Goal: Task Accomplishment & Management: Complete application form

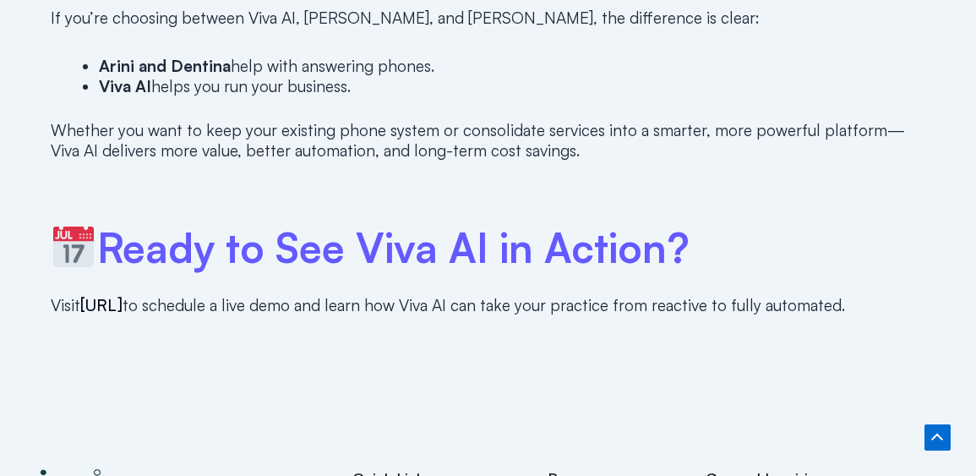
scroll to position [4965, 0]
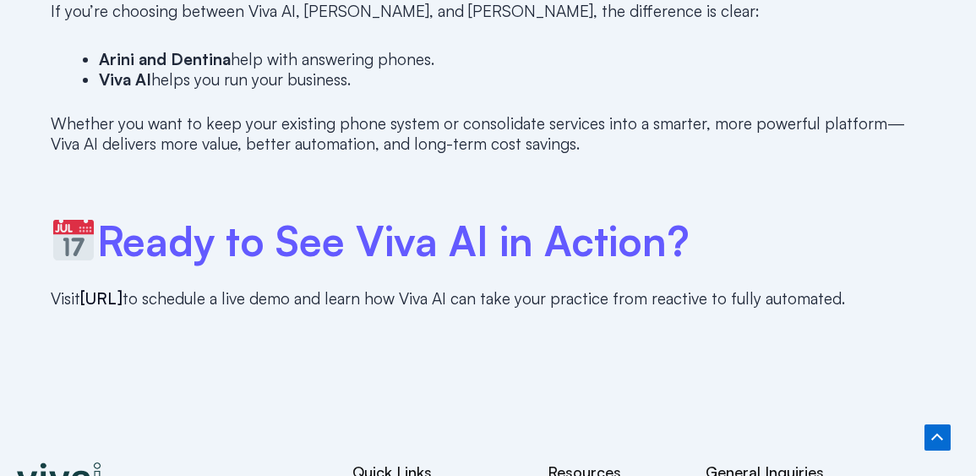
click at [116, 288] on link "[URL]" at bounding box center [101, 298] width 42 height 20
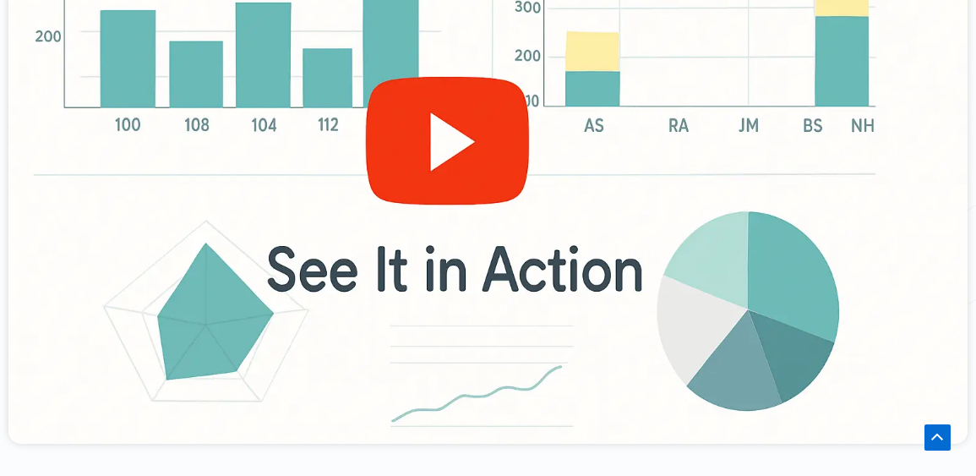
scroll to position [779, 0]
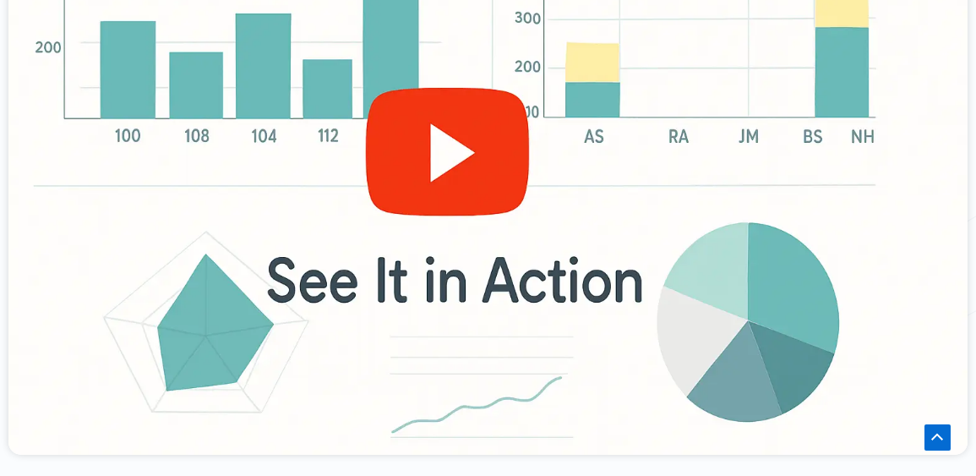
click at [455, 130] on div at bounding box center [487, 185] width 959 height 539
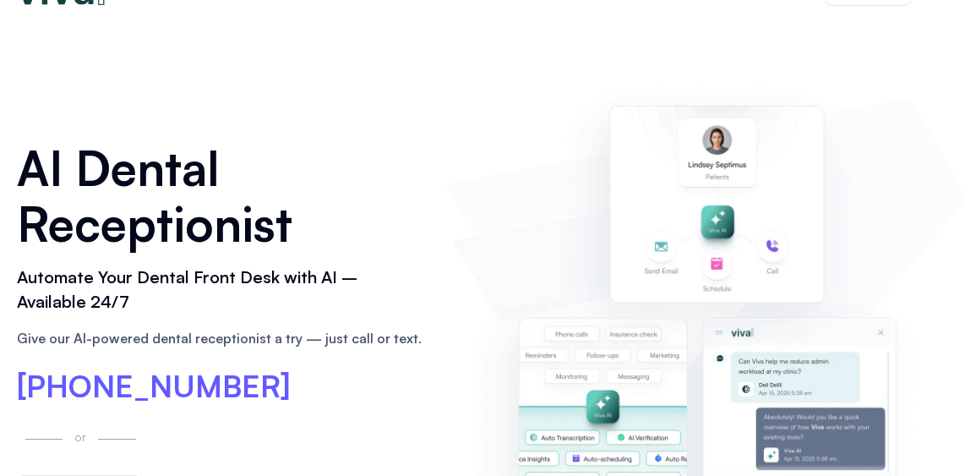
scroll to position [0, 0]
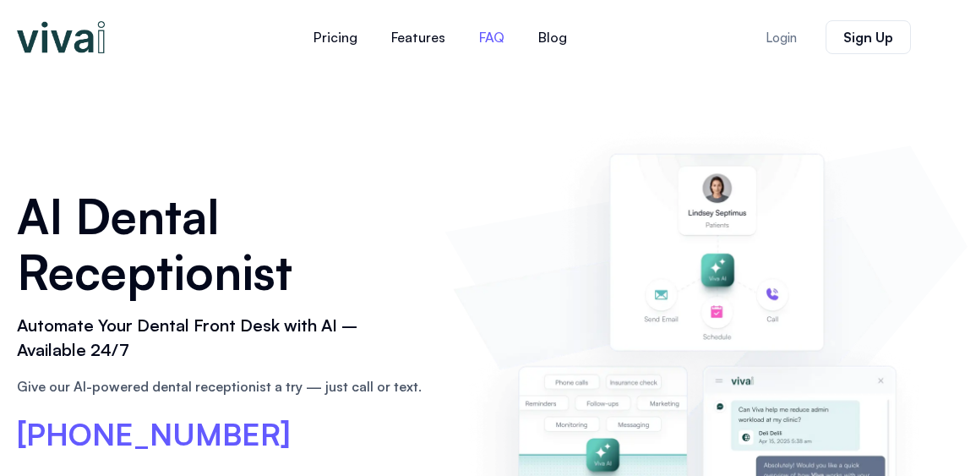
click at [492, 35] on link "FAQ" at bounding box center [491, 37] width 59 height 41
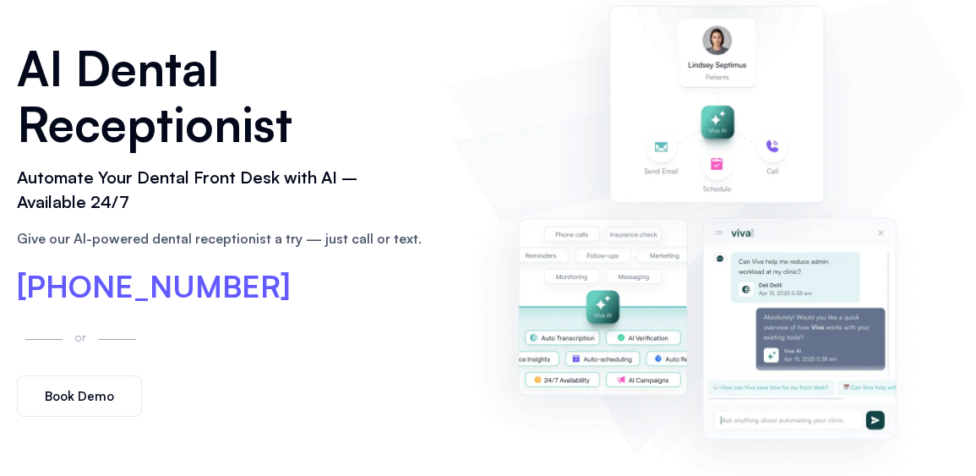
scroll to position [144, 0]
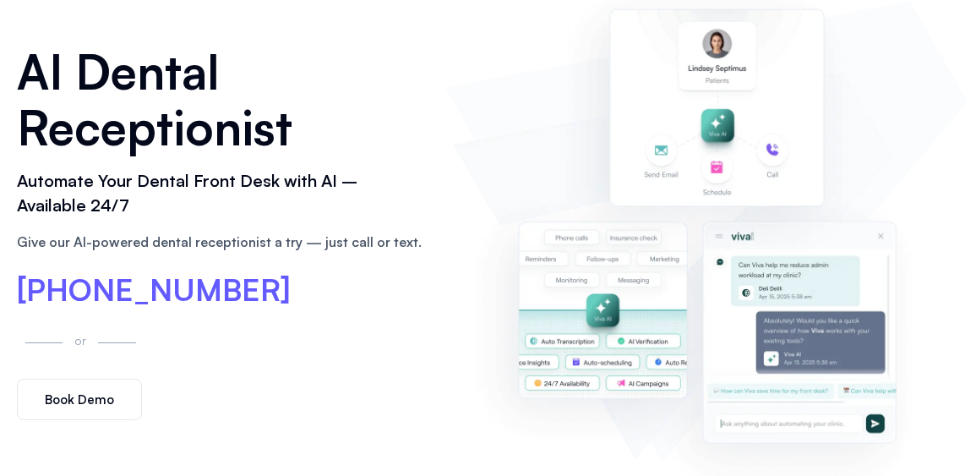
click at [96, 399] on span "Book Demo" at bounding box center [79, 399] width 69 height 13
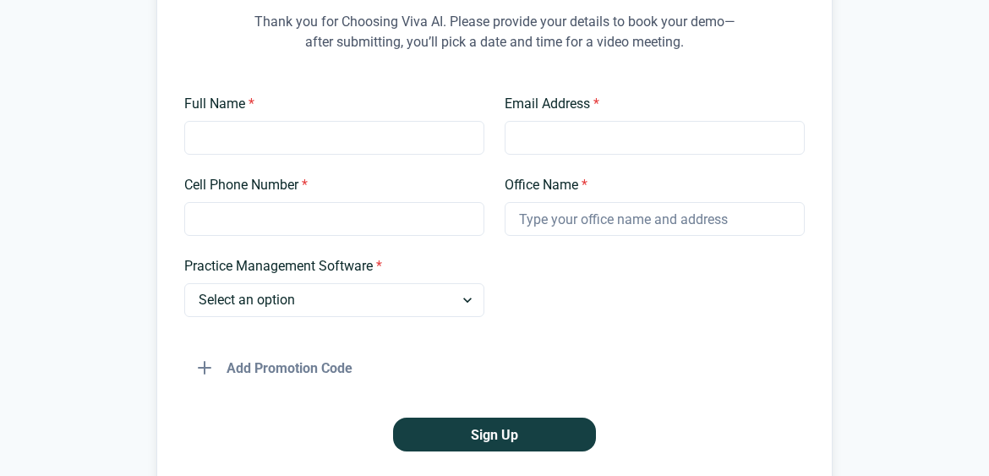
scroll to position [241, 0]
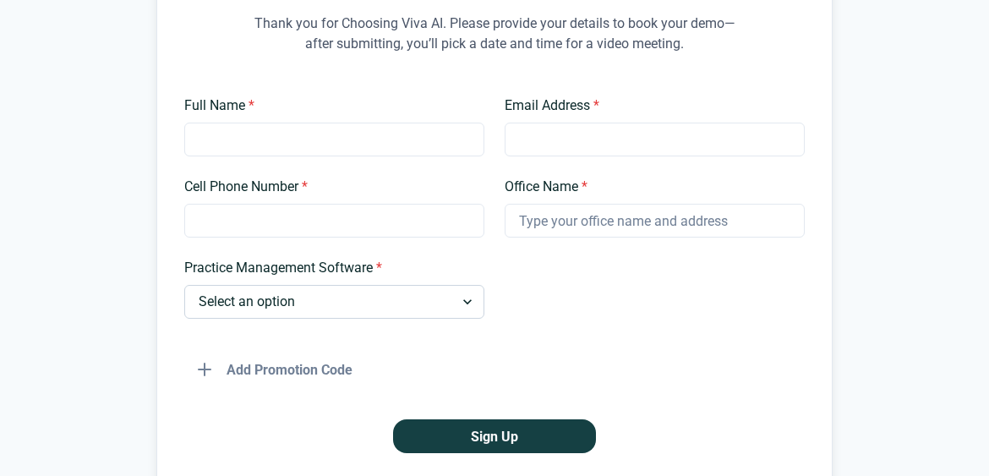
click at [458, 303] on select "Select an option Dentrix Open Dental EagleSoft Denticon Other" at bounding box center [334, 302] width 300 height 34
select select "EagleSoft"
click at [278, 140] on input "Full Name *" at bounding box center [334, 140] width 300 height 34
type input "Dr. Marcela Newman"
type input "drnewman@hollywoodsmilesfl.com"
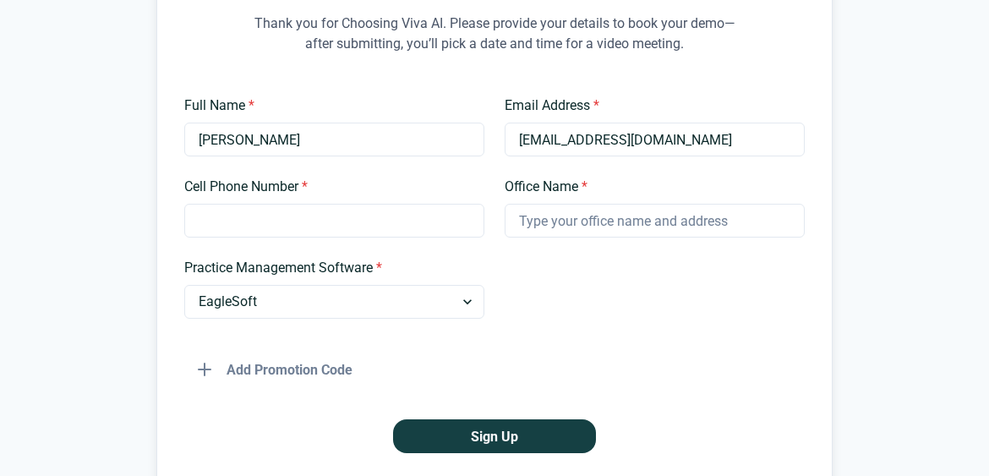
type input "9549833992"
type input "Hollywood Smiles Family Dentistry"
drag, startPoint x: 299, startPoint y: 216, endPoint x: 75, endPoint y: 188, distance: 225.7
click at [75, 188] on div "Demo Sign Up Thank you for Choosing Viva AI. Please provide your details to boo…" at bounding box center [494, 189] width 989 height 691
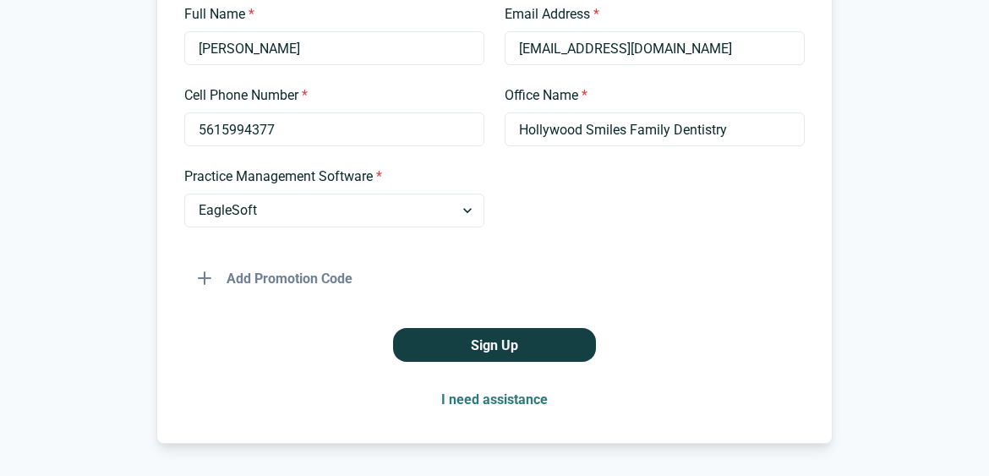
scroll to position [329, 0]
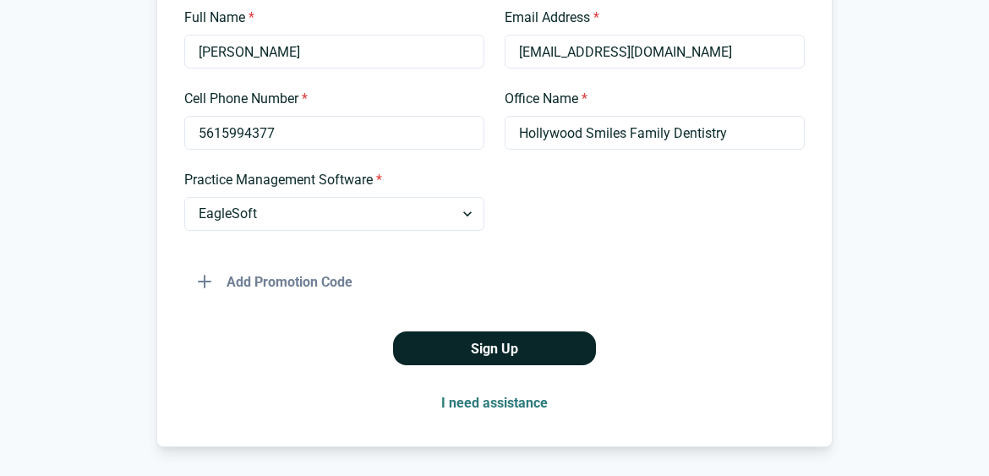
type input "5615994377"
click at [504, 347] on button "Sign Up" at bounding box center [494, 348] width 203 height 34
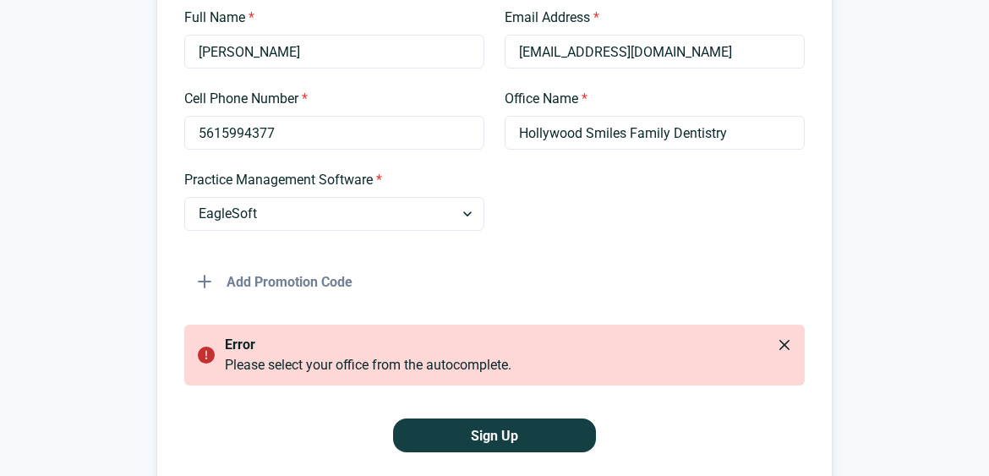
click at [580, 258] on div "Add Promotion Code" at bounding box center [494, 274] width 620 height 47
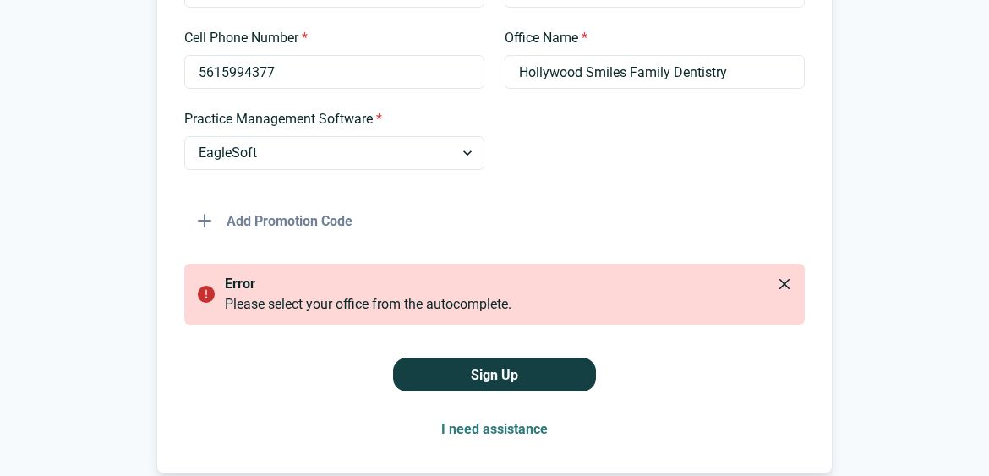
scroll to position [351, 0]
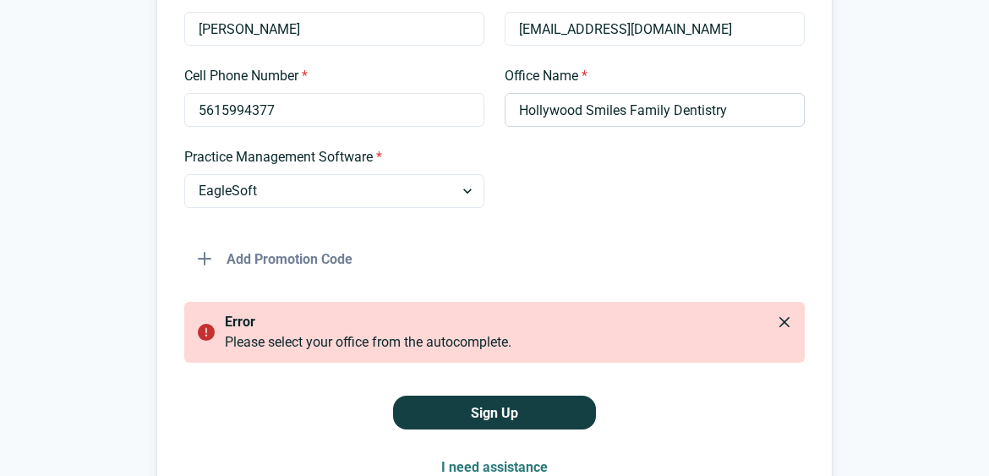
click at [586, 113] on input "Hollywood Smiles Family Dentistry" at bounding box center [654, 110] width 300 height 34
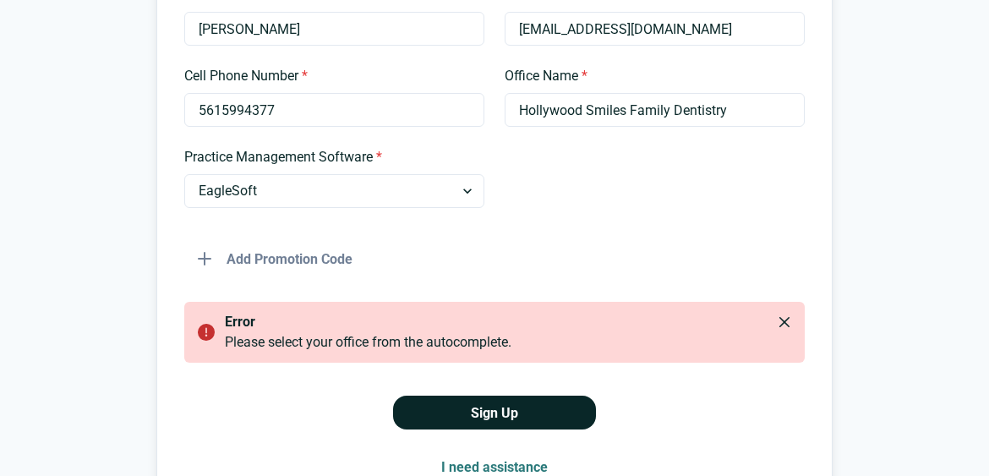
click at [483, 411] on button "Sign Up" at bounding box center [494, 412] width 203 height 34
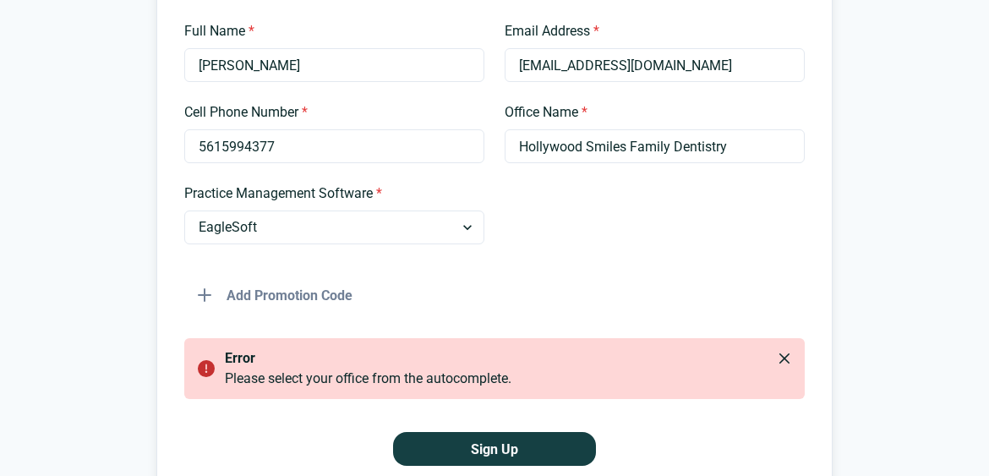
scroll to position [313, 0]
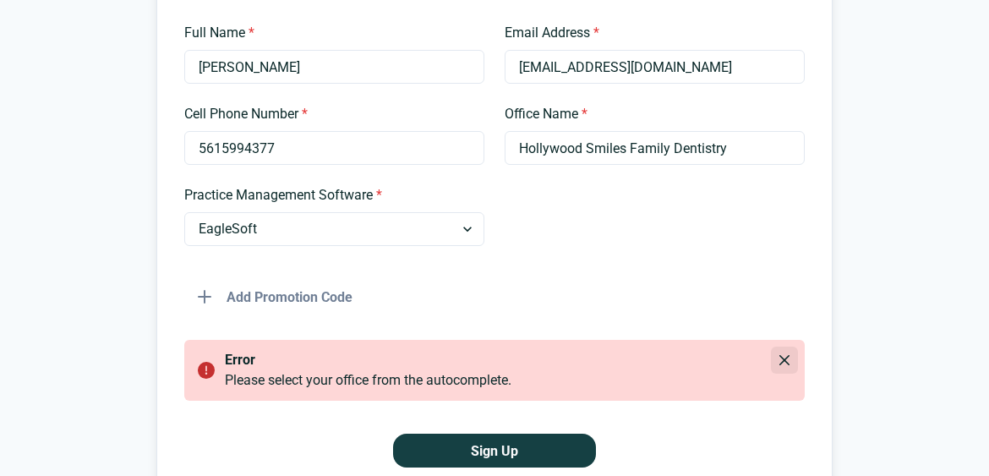
click at [781, 359] on icon "Close" at bounding box center [784, 360] width 10 height 10
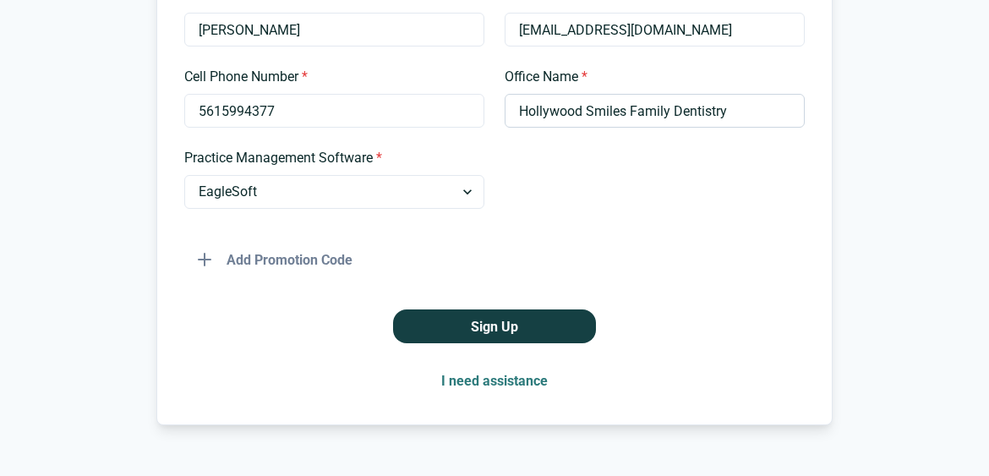
scroll to position [384, 0]
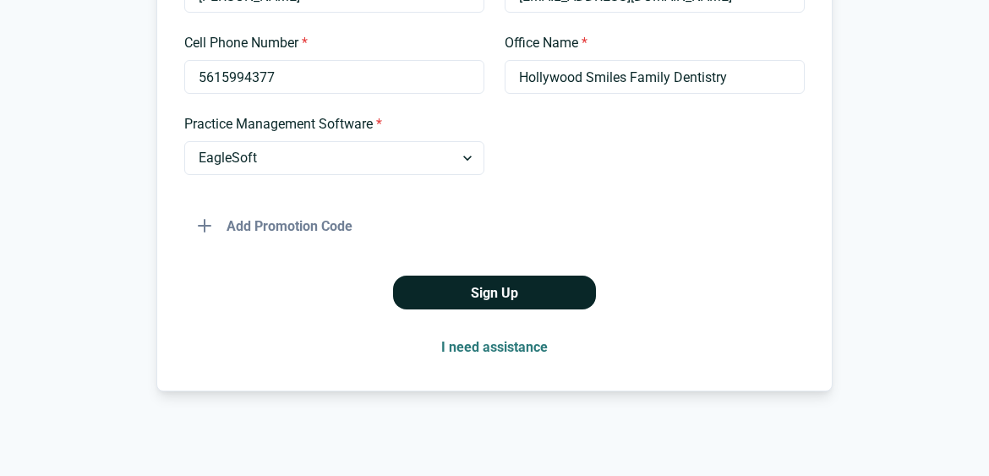
click at [497, 293] on button "Sign Up" at bounding box center [494, 292] width 203 height 34
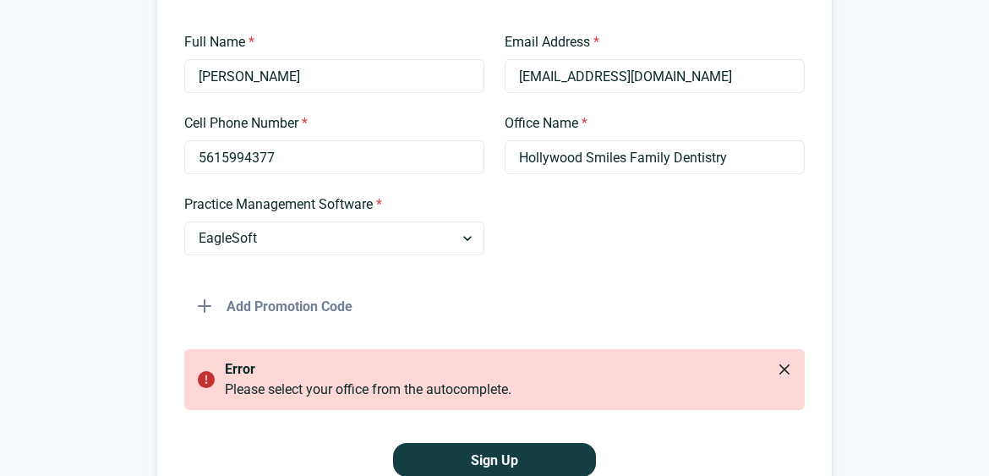
scroll to position [309, 0]
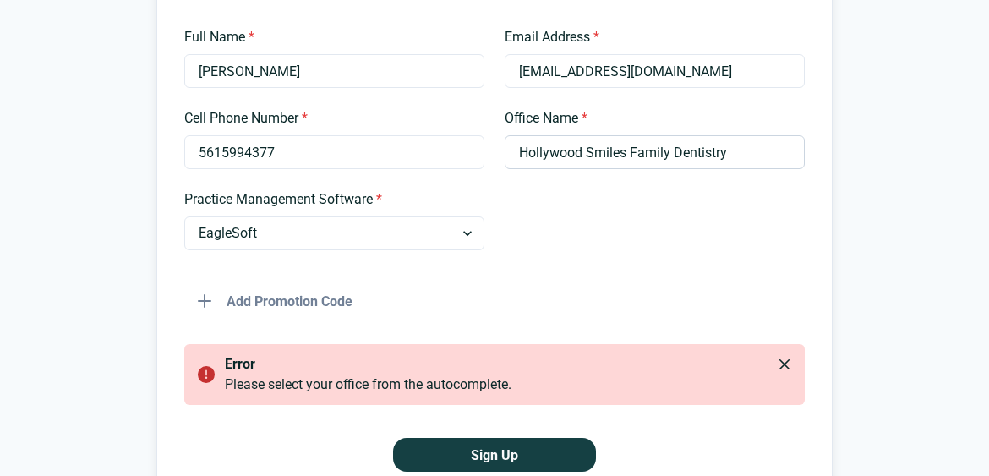
click at [601, 150] on input "Hollywood Smiles Family Dentistry" at bounding box center [654, 152] width 300 height 34
click at [614, 154] on input "Hollywood Smiles Family Dentistry" at bounding box center [654, 152] width 300 height 34
click at [552, 215] on div at bounding box center [654, 219] width 300 height 61
click at [645, 160] on input "Hollywood Smiles Family Dentistry" at bounding box center [654, 152] width 300 height 34
click at [549, 242] on div at bounding box center [654, 219] width 300 height 61
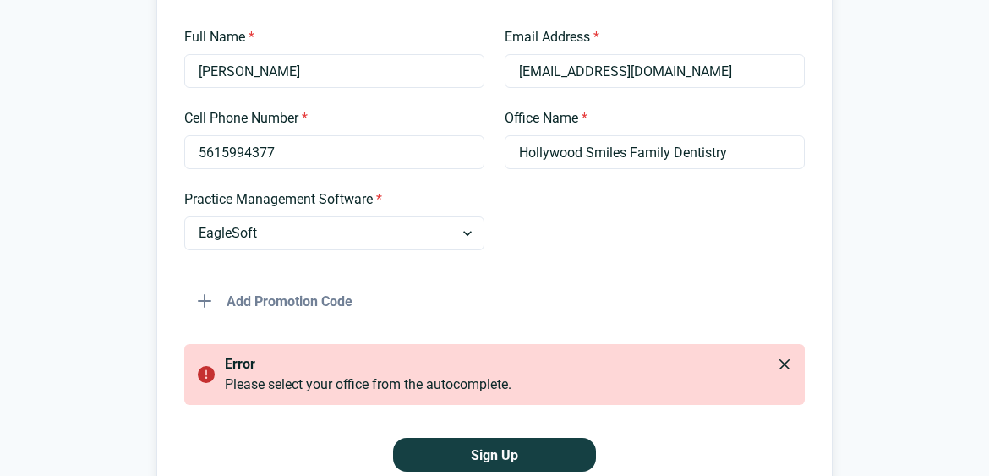
scroll to position [377, 0]
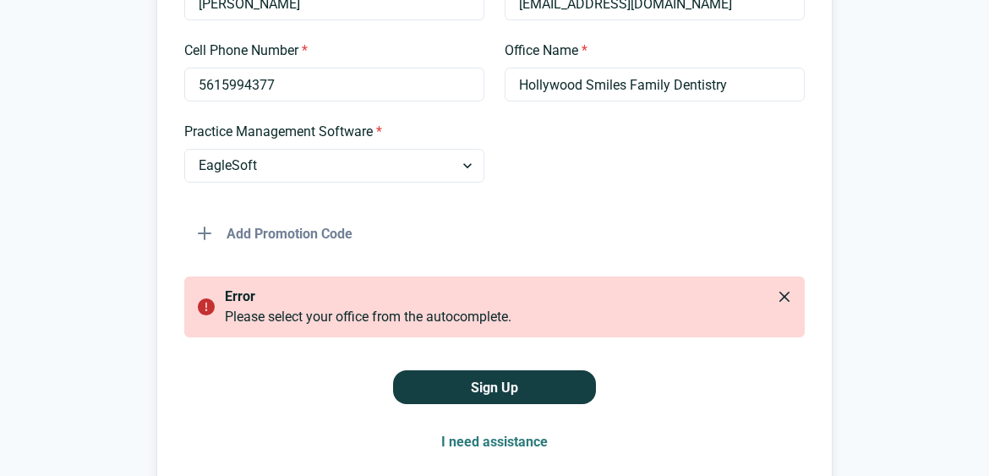
click at [439, 324] on div "Please select your office from the autocomplete." at bounding box center [508, 317] width 566 height 20
click at [779, 297] on icon "Close" at bounding box center [784, 296] width 10 height 10
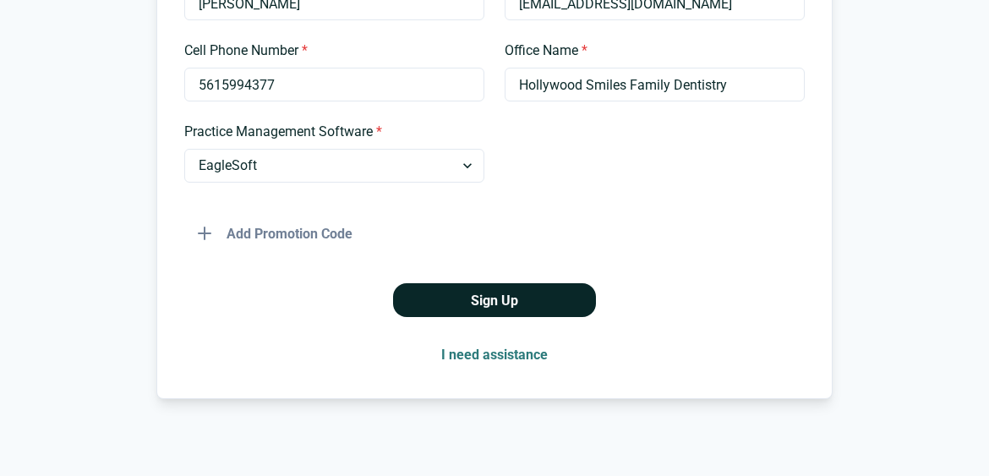
click at [505, 302] on button "Sign Up" at bounding box center [494, 300] width 203 height 34
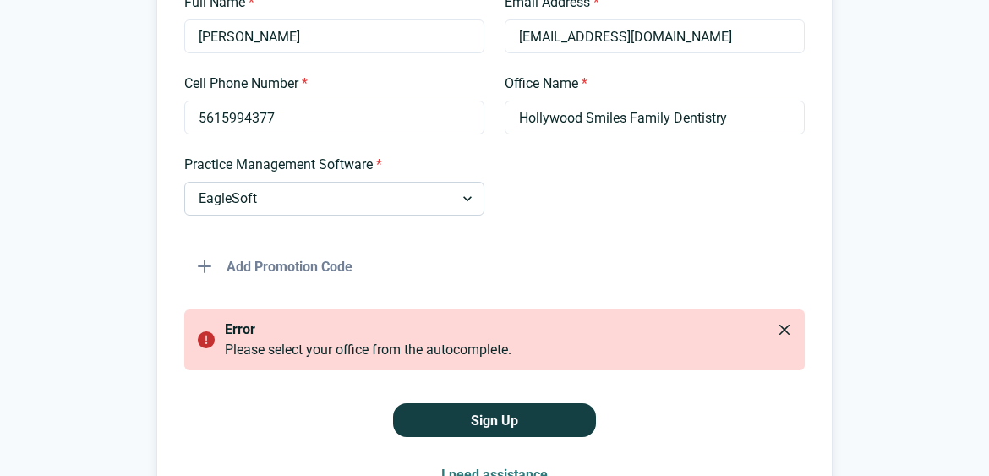
scroll to position [334, 0]
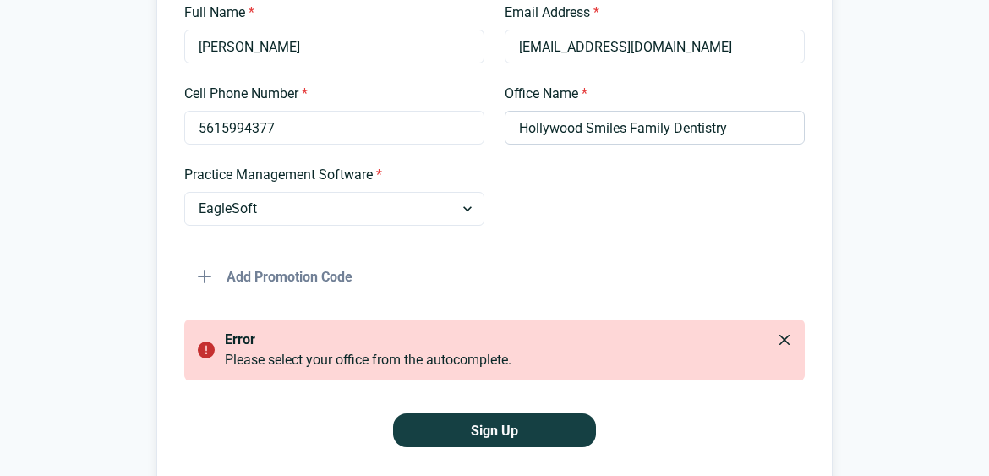
click at [599, 115] on input "Hollywood Smiles Family Dentistry" at bounding box center [654, 128] width 300 height 34
click at [453, 434] on button "Sign Up" at bounding box center [494, 430] width 203 height 34
click at [426, 365] on div "Please select your office from the autocomplete." at bounding box center [508, 360] width 566 height 20
click at [778, 346] on button "Close" at bounding box center [784, 339] width 27 height 27
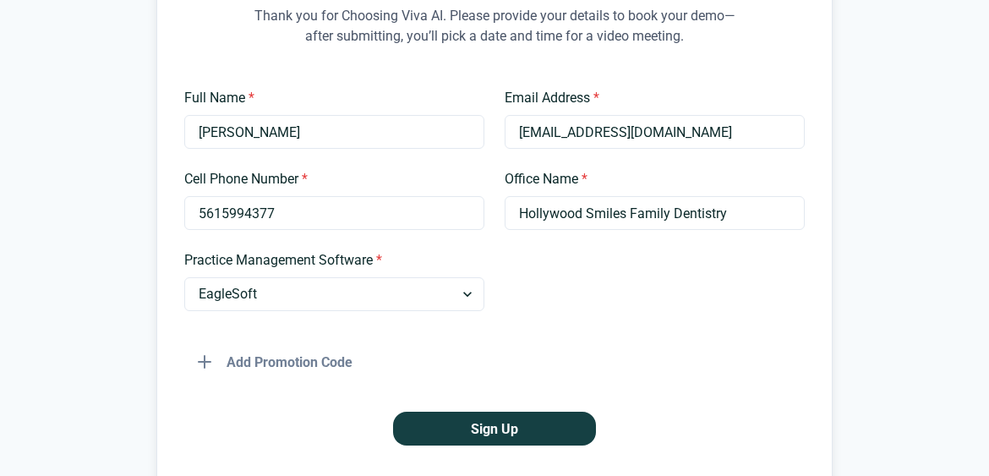
scroll to position [264, 0]
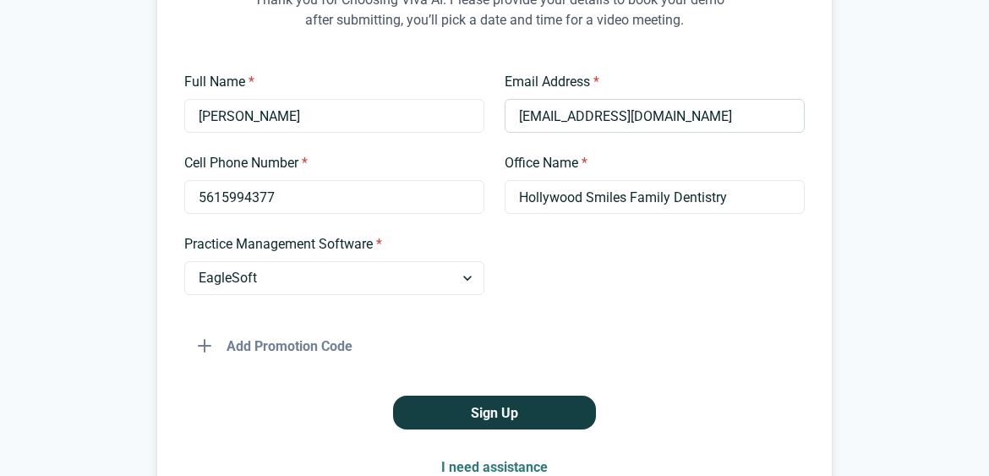
click at [632, 117] on input "drnewman@hollywoodsmilesfl.com" at bounding box center [654, 116] width 300 height 34
click at [516, 200] on input "Hollywood Smiles Family Dentistry" at bounding box center [654, 197] width 300 height 34
click at [760, 190] on input "Hollywood Smiles Family Dentistry" at bounding box center [654, 197] width 300 height 34
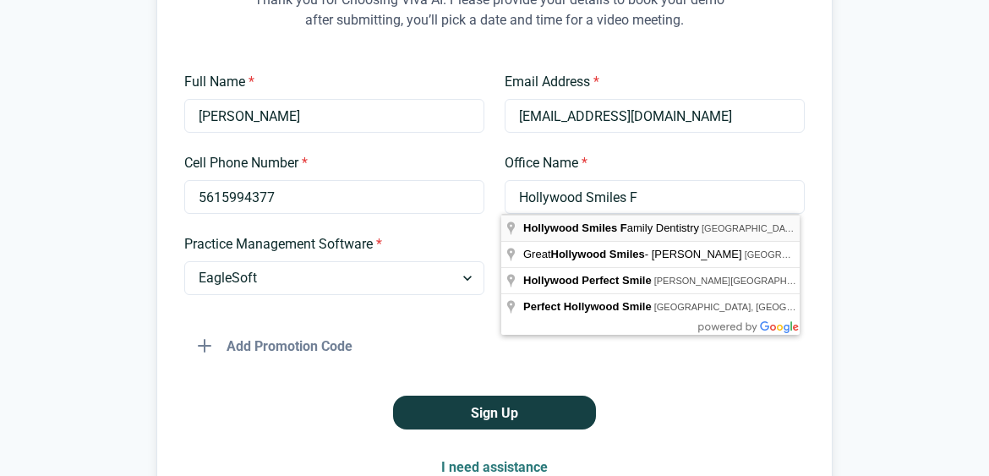
type input "Hollywood Smiles Family Dentistry"
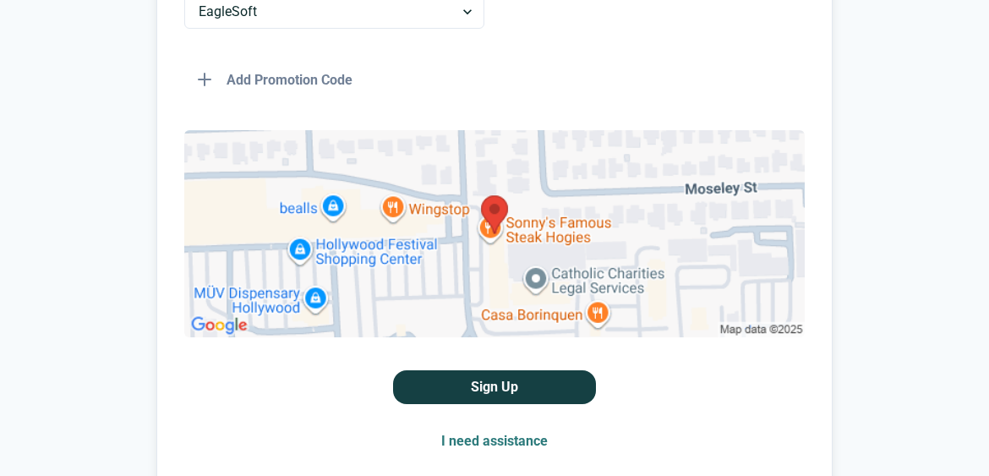
scroll to position [550, 0]
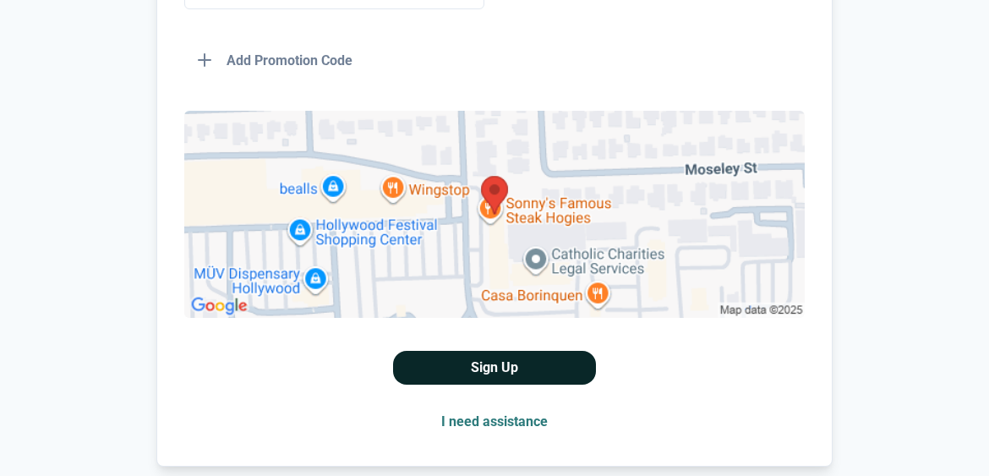
click at [517, 369] on button "Sign Up" at bounding box center [494, 368] width 203 height 34
